Goal: Task Accomplishment & Management: Use online tool/utility

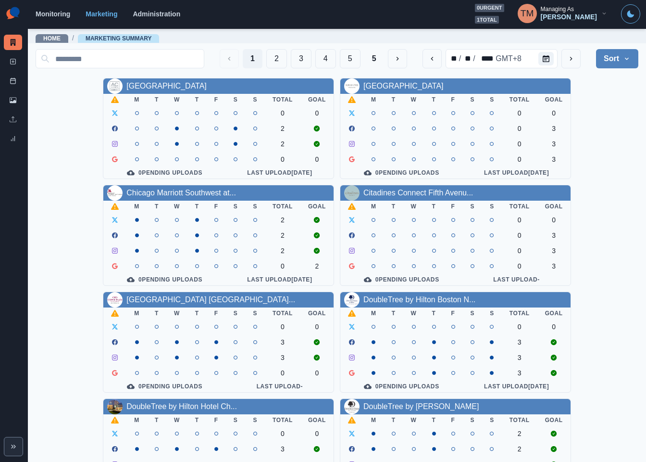
click at [596, 169] on div "AC Hotel Atlanta Downtown M T W T F S S Total Goal 0 0 2 2 0 0 0 Pending Upload…" at bounding box center [337, 395] width 603 height 635
click at [266, 58] on button "2" at bounding box center [276, 58] width 21 height 19
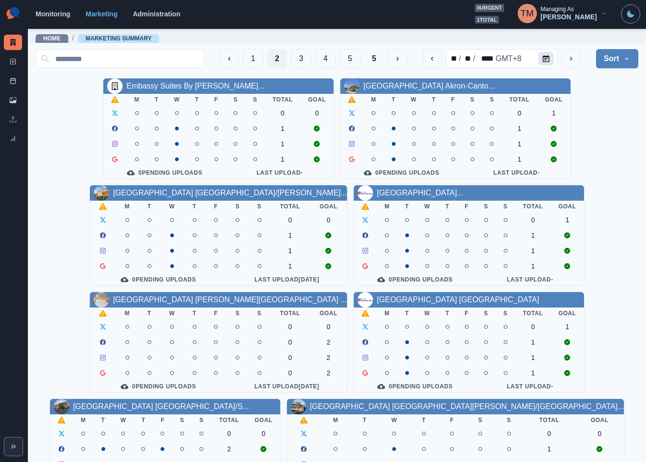
click at [543, 58] on icon "Calendar" at bounding box center [546, 58] width 7 height 7
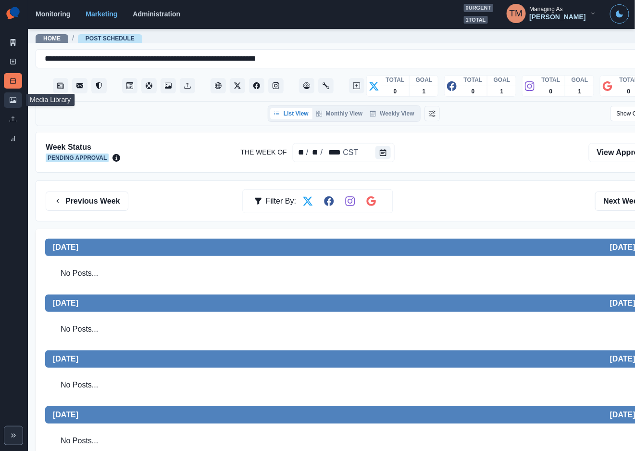
click at [13, 104] on link "Media Library" at bounding box center [13, 99] width 18 height 15
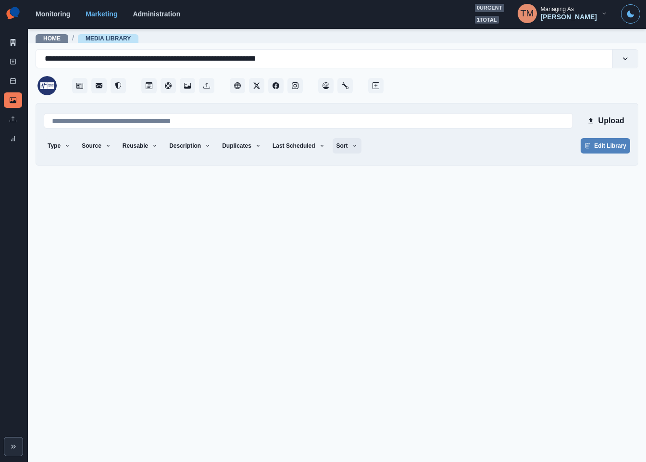
click at [348, 148] on button "Sort" at bounding box center [347, 145] width 29 height 15
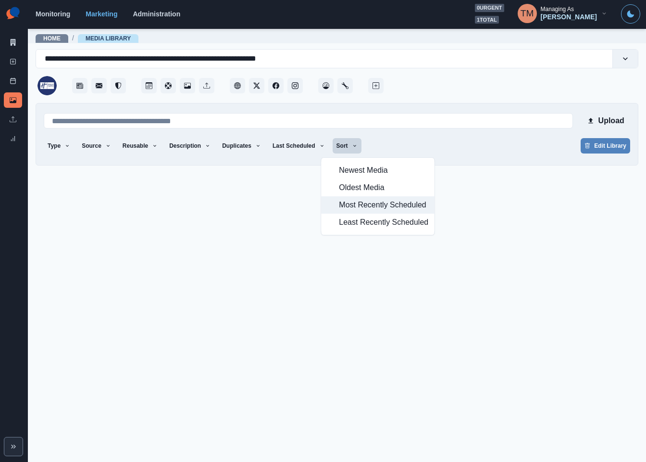
click at [361, 207] on span "Most Recently Scheduled" at bounding box center [383, 205] width 89 height 12
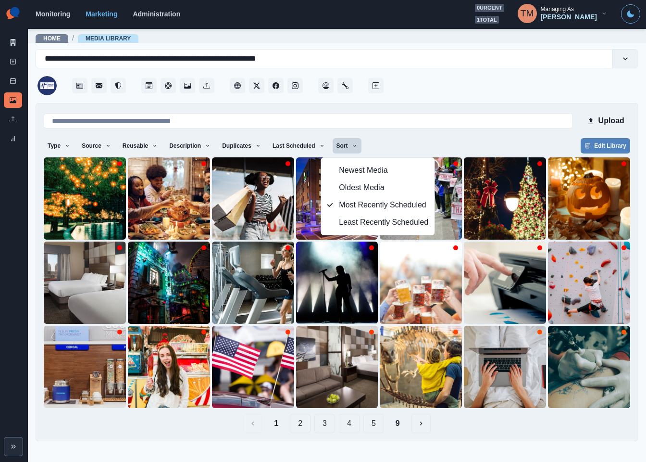
click at [402, 136] on div "Upload Type Any Image Video Source Any Upload Social Manager Found: Instagram F…" at bounding box center [337, 272] width 587 height 322
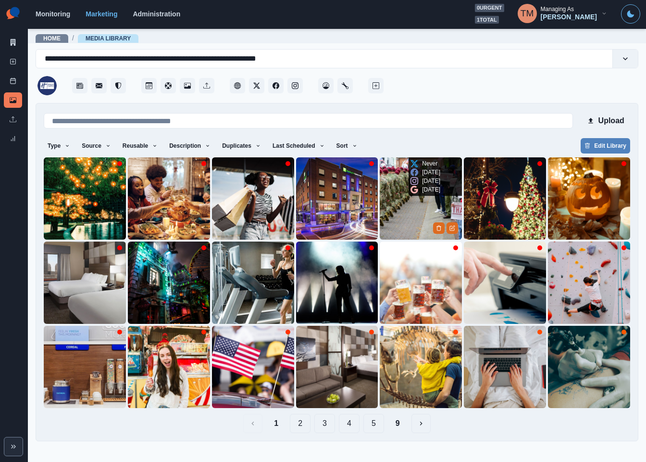
click at [401, 205] on img at bounding box center [421, 198] width 82 height 82
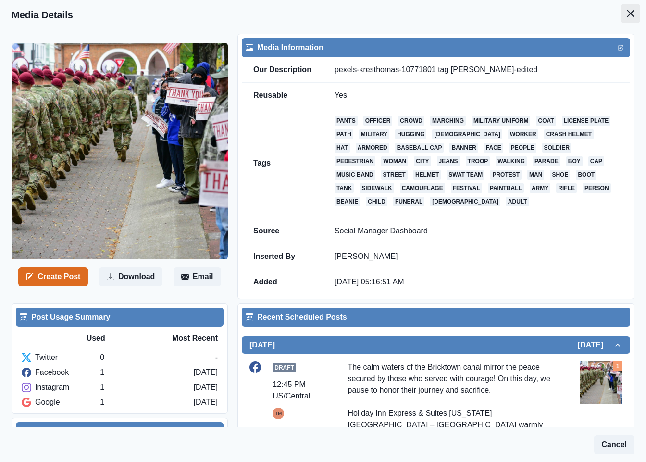
click at [627, 16] on button "Close" at bounding box center [630, 13] width 19 height 19
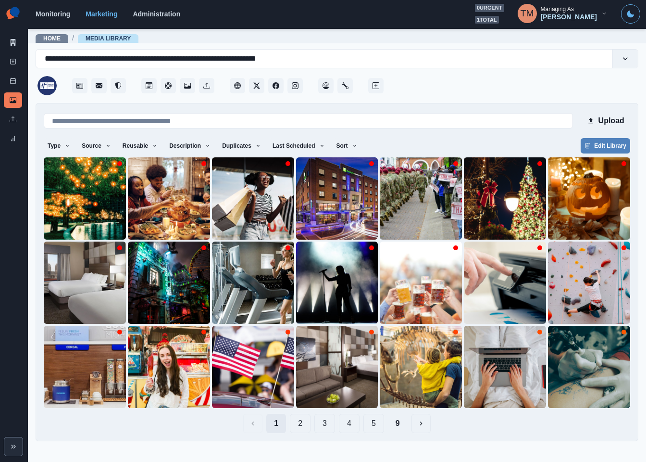
click at [275, 423] on button "1" at bounding box center [276, 422] width 20 height 19
click at [13, 48] on link "Marketing Summary" at bounding box center [13, 42] width 18 height 15
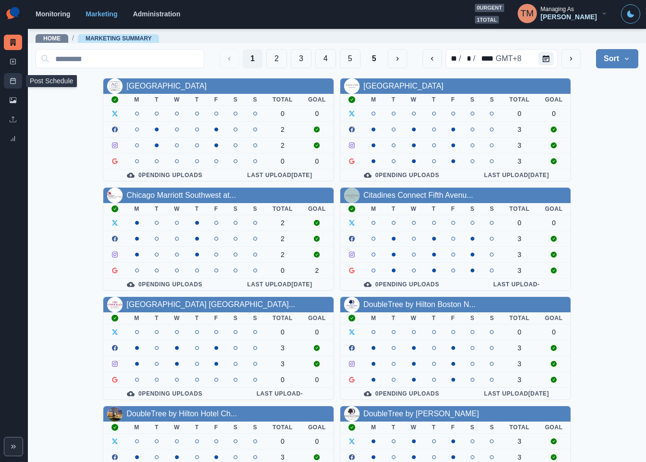
click at [16, 80] on link "Post Schedule" at bounding box center [13, 80] width 18 height 15
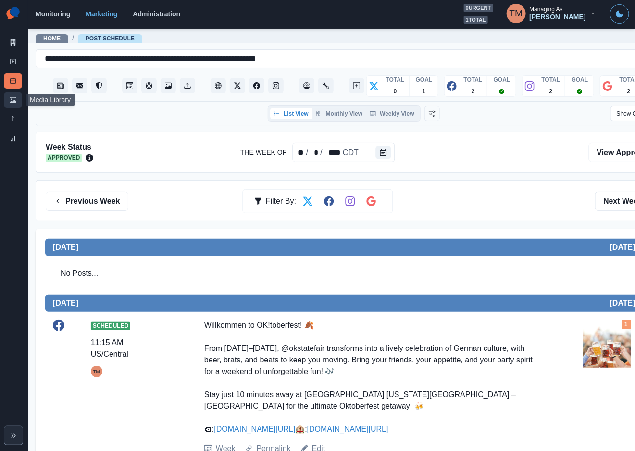
click at [9, 101] on link "Media Library" at bounding box center [13, 99] width 18 height 15
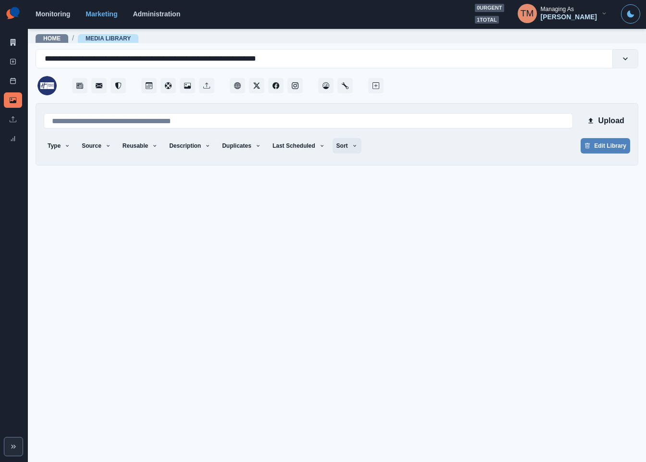
click at [347, 143] on button "Sort" at bounding box center [347, 145] width 29 height 15
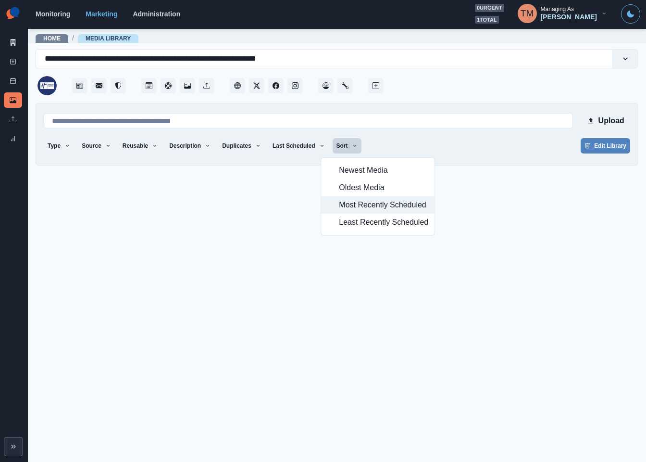
click at [356, 206] on span "Most Recently Scheduled" at bounding box center [383, 205] width 89 height 12
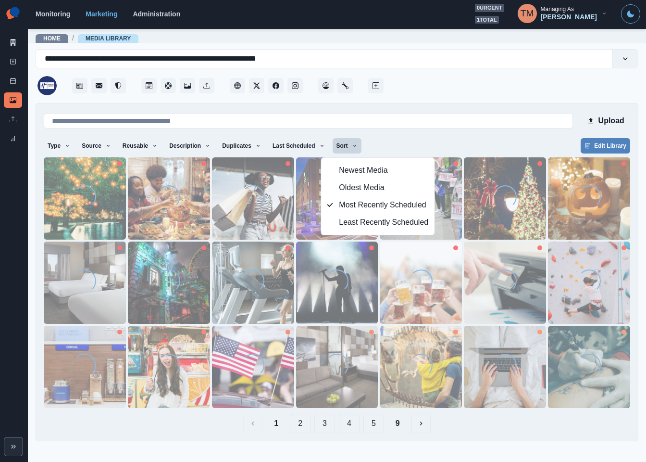
click at [474, 146] on div "Type Any Image Video Source Any Upload Social Manager Found: Instagram Found: G…" at bounding box center [337, 146] width 587 height 17
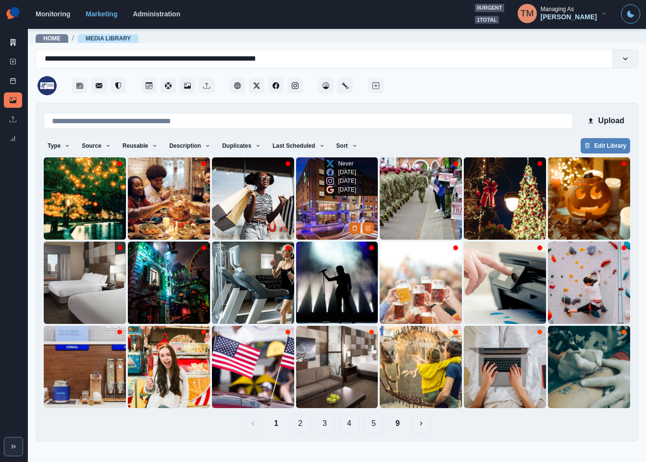
click at [313, 207] on img at bounding box center [337, 198] width 82 height 82
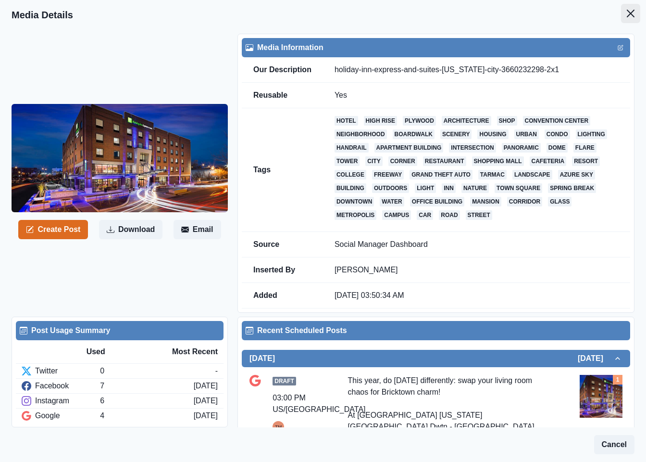
click at [627, 12] on icon "Close" at bounding box center [631, 14] width 8 height 8
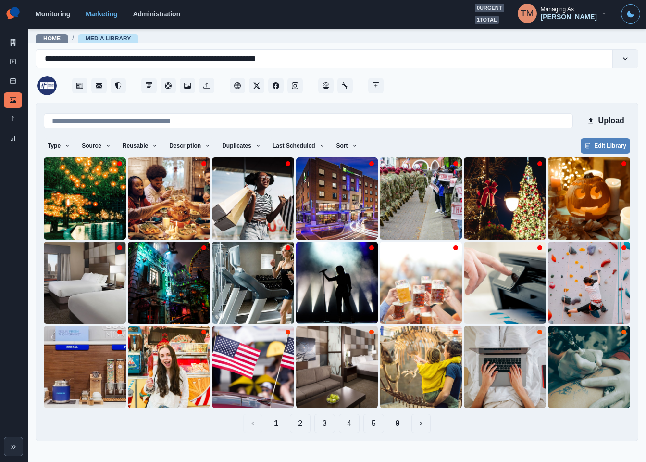
click at [429, 23] on div "Monitoring Marketing Administration 0 urgent 1 total TM Managing As Tony Manalo" at bounding box center [338, 14] width 605 height 20
click at [604, 118] on button "Upload" at bounding box center [606, 120] width 50 height 19
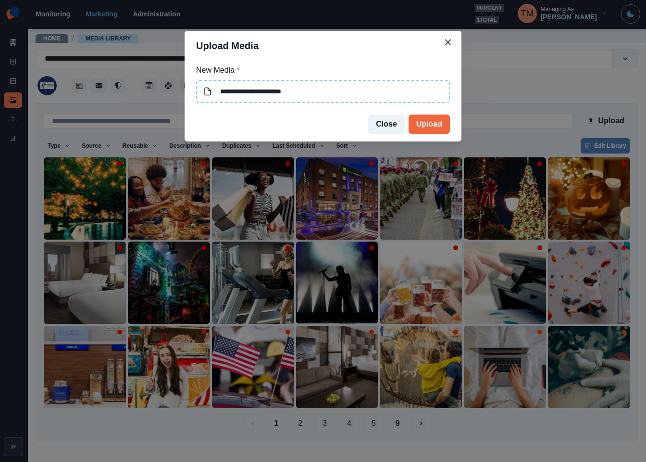
type input "**********"
click at [437, 120] on button "Upload" at bounding box center [429, 123] width 41 height 19
click at [446, 41] on icon "Close" at bounding box center [448, 42] width 6 height 6
